Goal: Transaction & Acquisition: Book appointment/travel/reservation

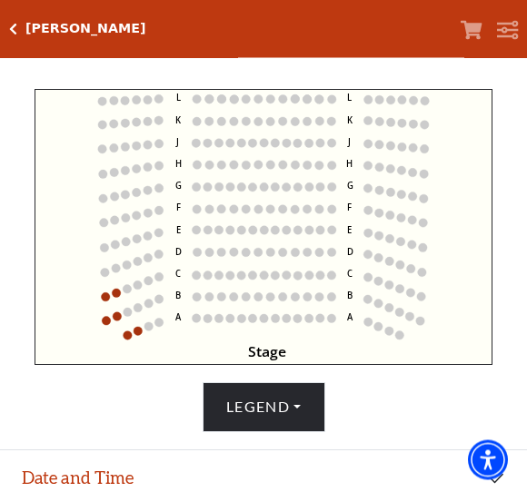
scroll to position [400, 0]
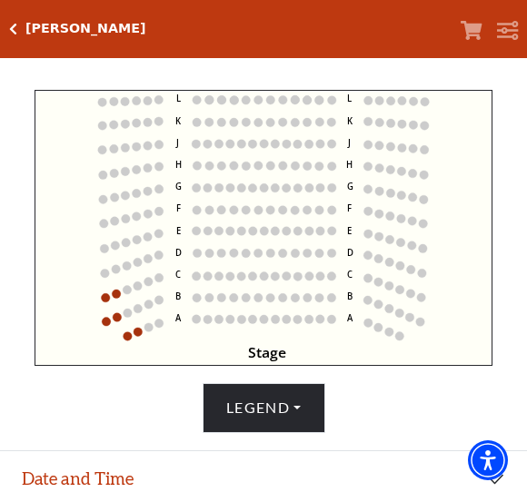
click at [307, 414] on button "Legend" at bounding box center [263, 408] width 123 height 50
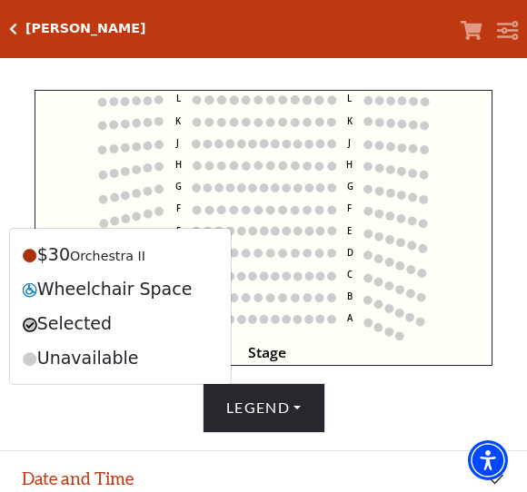
click at [439, 424] on div "Legend $30 Orchestra II Wheelchair Space Selected Unavailable" at bounding box center [263, 408] width 509 height 50
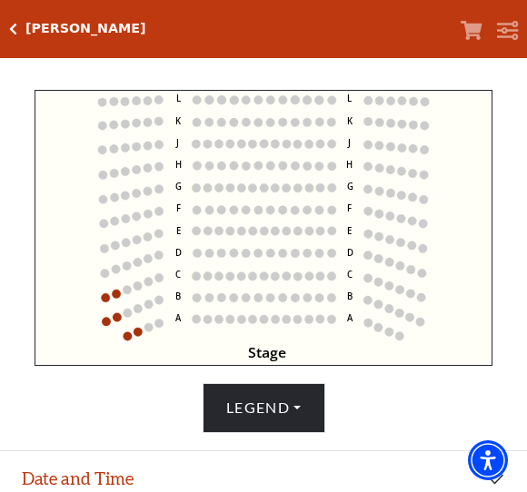
click at [308, 410] on button "Legend" at bounding box center [263, 408] width 123 height 50
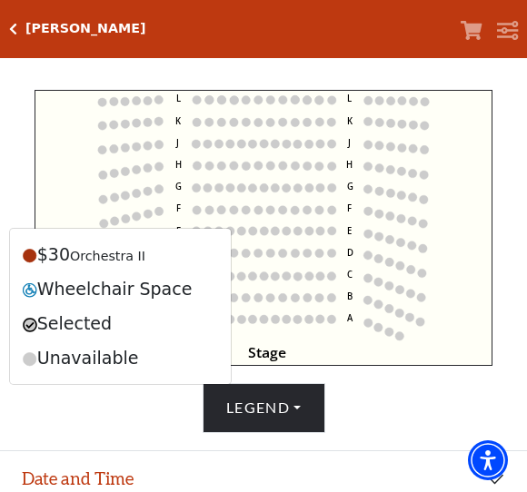
click at [413, 429] on div "Legend $30 Orchestra II Wheelchair Space Selected Unavailable" at bounding box center [263, 408] width 509 height 50
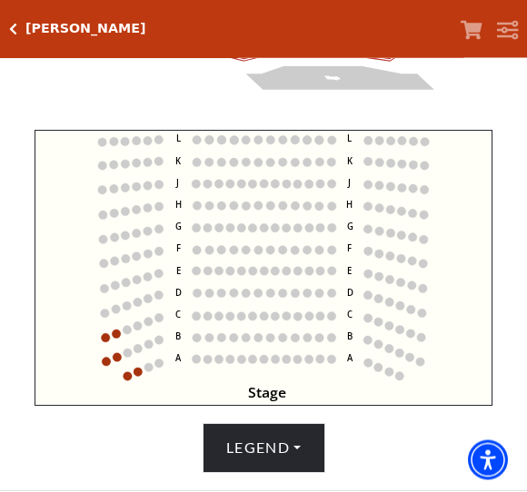
scroll to position [359, 0]
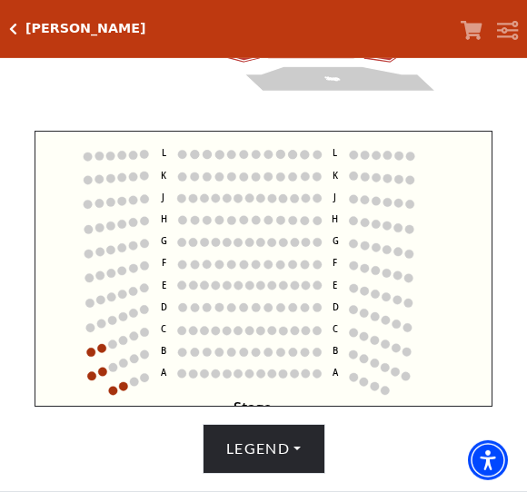
click at [181, 379] on circle at bounding box center [181, 374] width 9 height 9
click at [182, 377] on circle at bounding box center [181, 374] width 9 height 9
click at [117, 390] on icon "Stage L K J H G F E D C B A L K J H G F E D C B A" at bounding box center [264, 269] width 459 height 276
click at [190, 377] on circle at bounding box center [193, 374] width 9 height 9
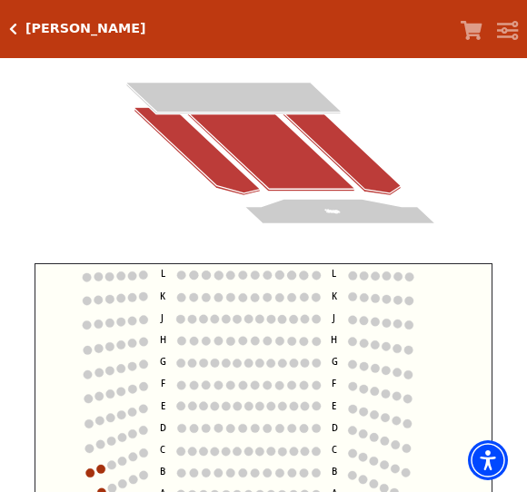
scroll to position [223, 0]
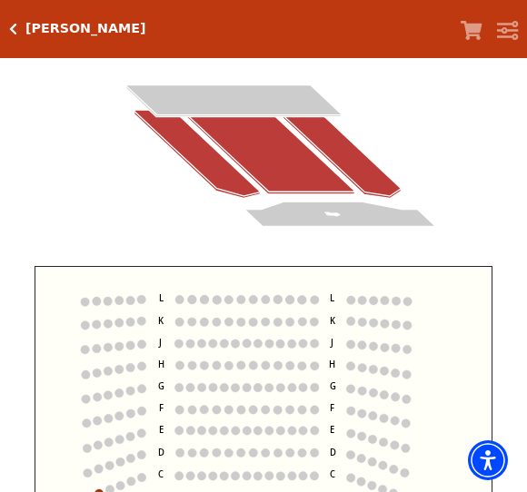
click at [262, 144] on icon at bounding box center [268, 151] width 171 height 82
click at [506, 31] on icon "Filters" at bounding box center [508, 31] width 22 height 20
click at [262, 144] on icon at bounding box center [268, 151] width 171 height 82
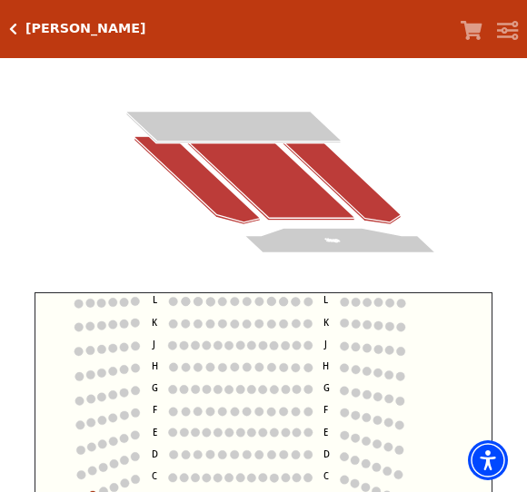
scroll to position [196, 0]
click at [267, 173] on icon at bounding box center [268, 178] width 171 height 82
click at [345, 183] on icon at bounding box center [340, 180] width 122 height 86
click at [205, 199] on icon at bounding box center [196, 180] width 125 height 86
click at [260, 127] on icon at bounding box center [233, 128] width 214 height 30
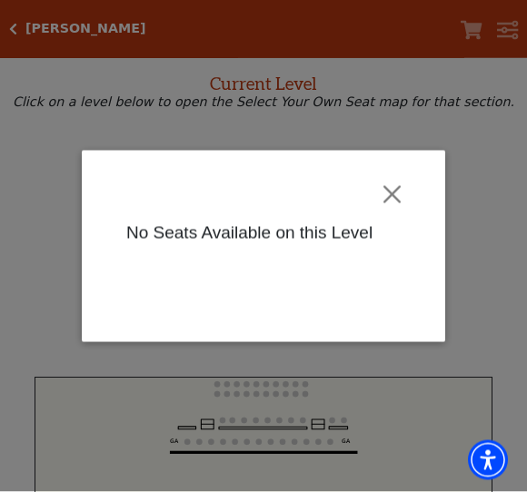
scroll to position [69, 0]
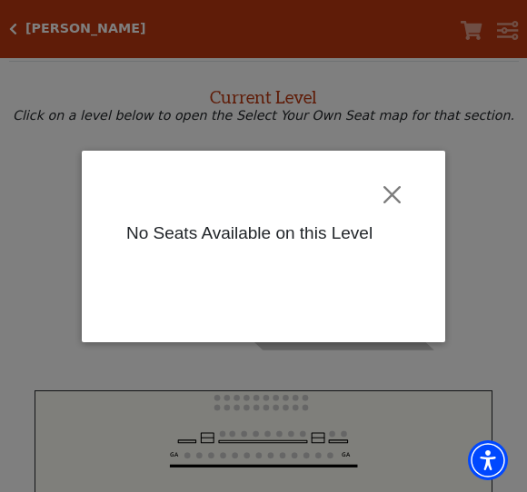
click at [394, 199] on button "Close" at bounding box center [392, 194] width 35 height 35
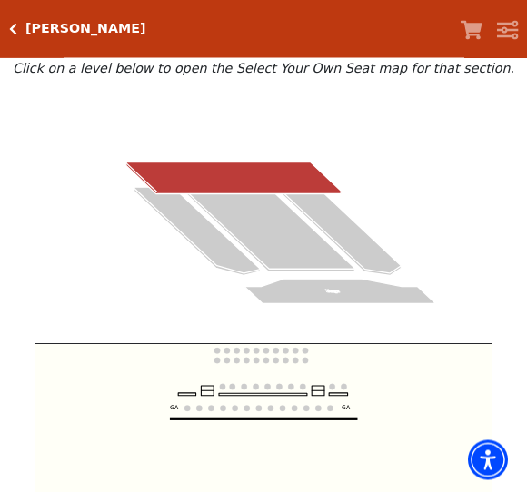
scroll to position [114, 0]
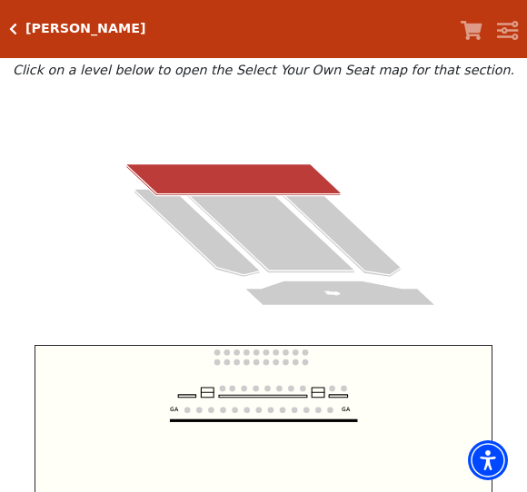
click at [271, 230] on icon at bounding box center [268, 230] width 171 height 82
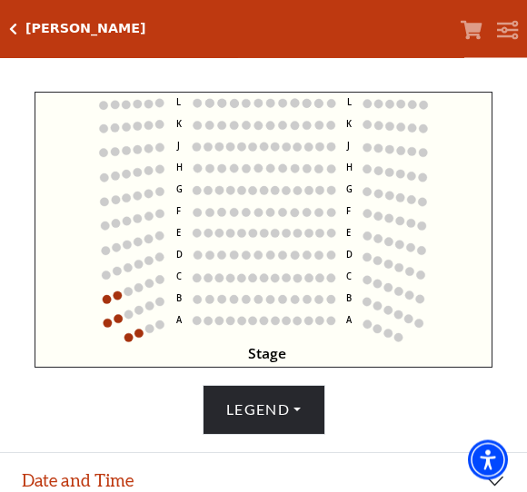
scroll to position [442, 0]
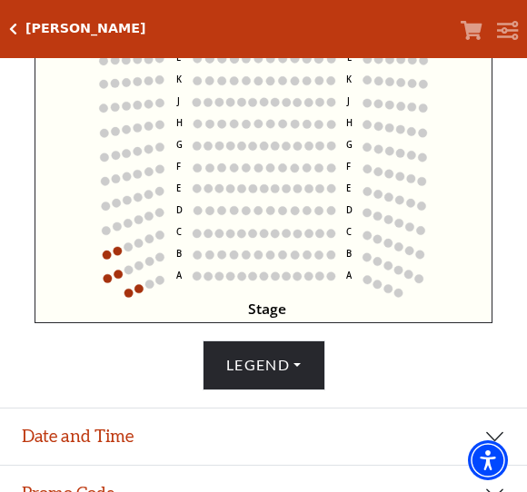
click at [196, 280] on circle at bounding box center [196, 276] width 8 height 8
click at [295, 369] on button "Legend" at bounding box center [263, 366] width 123 height 50
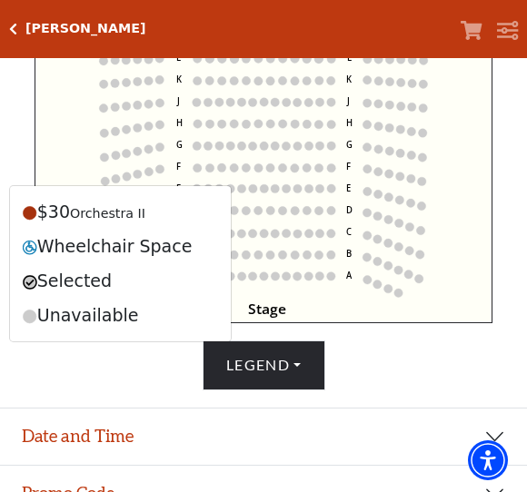
click at [131, 383] on div "Legend $30 Orchestra II Wheelchair Space Selected Unavailable" at bounding box center [263, 366] width 509 height 50
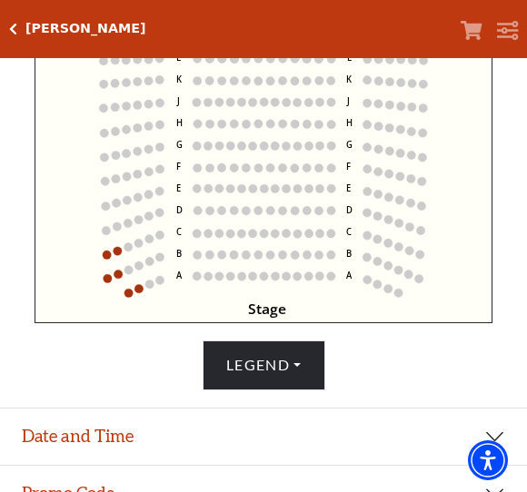
click at [130, 295] on circle at bounding box center [128, 294] width 8 height 8
